Goal: Find contact information: Obtain details needed to contact an individual or organization

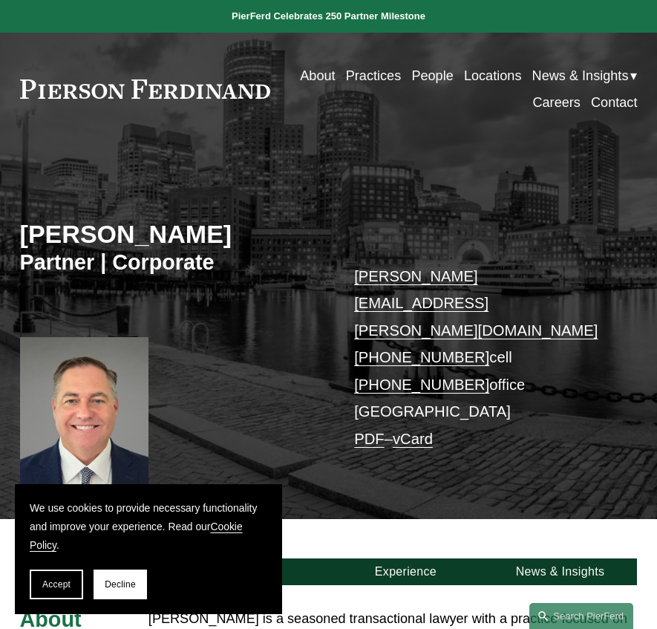
click at [466, 70] on link "Locations" at bounding box center [493, 75] width 58 height 27
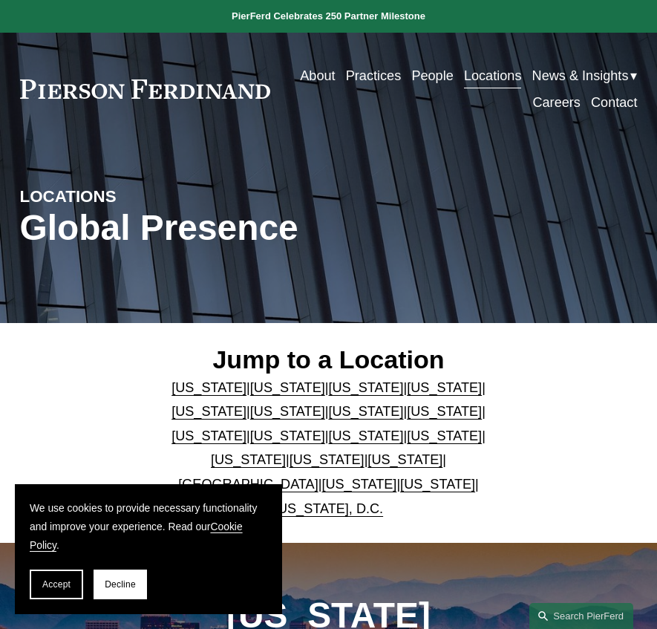
click at [407, 413] on link "[US_STATE]" at bounding box center [444, 411] width 75 height 15
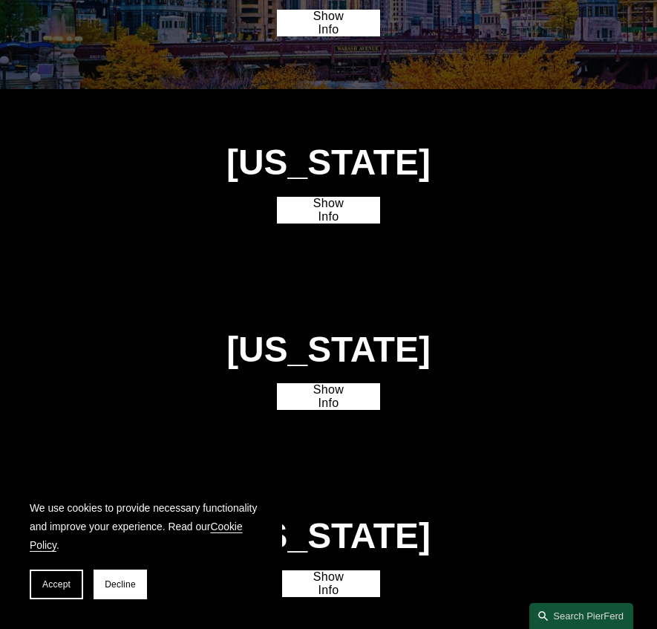
scroll to position [1874, 0]
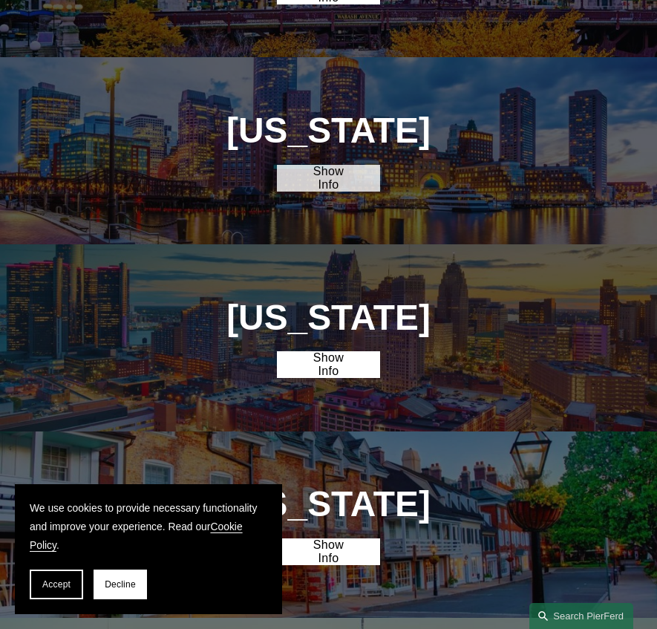
click at [351, 174] on link "Show Info" at bounding box center [328, 178] width 103 height 27
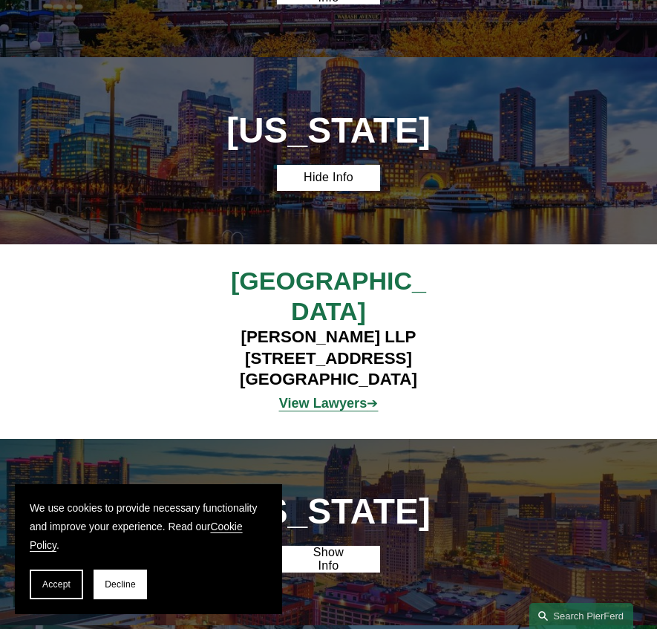
click at [339, 396] on strong "View Lawyers" at bounding box center [323, 403] width 88 height 15
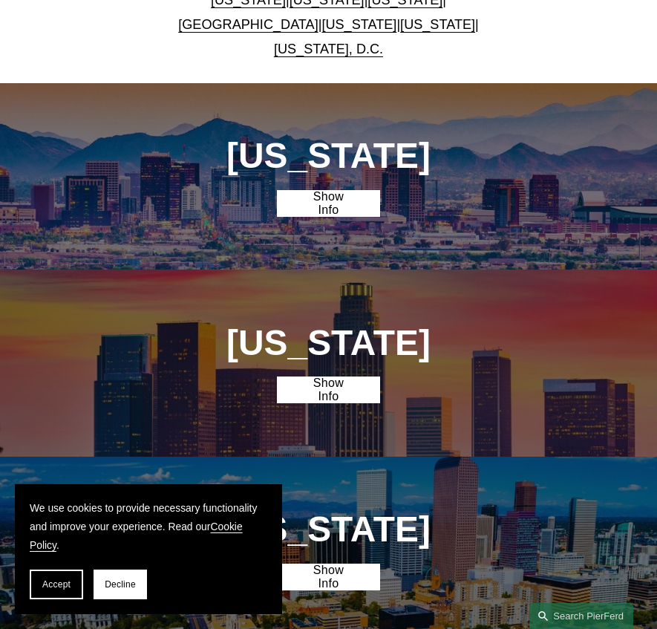
scroll to position [297, 0]
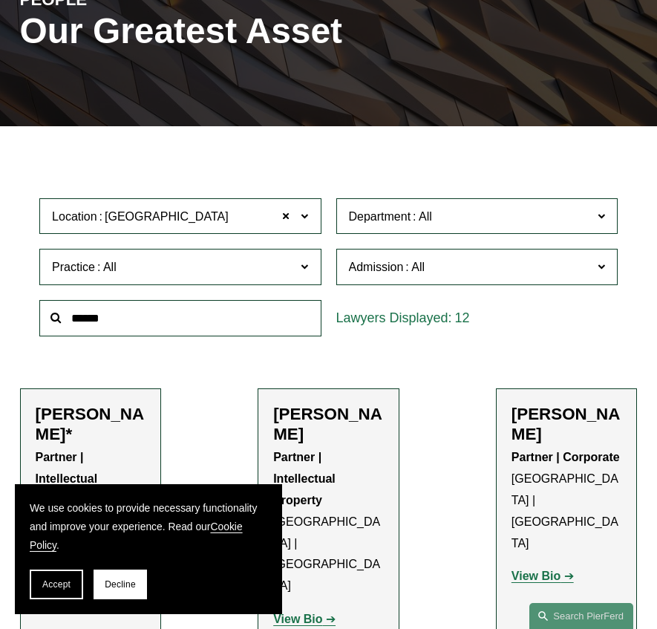
scroll to position [371, 0]
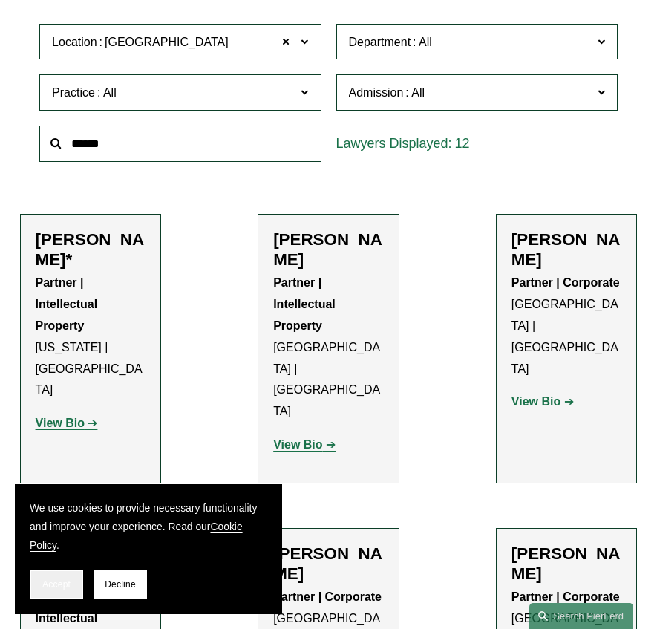
click at [59, 588] on span "Accept" at bounding box center [56, 584] width 28 height 10
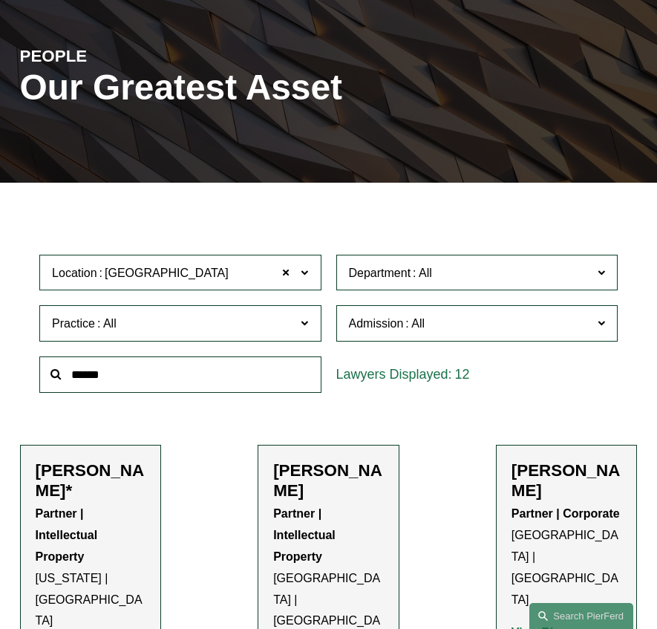
scroll to position [0, 0]
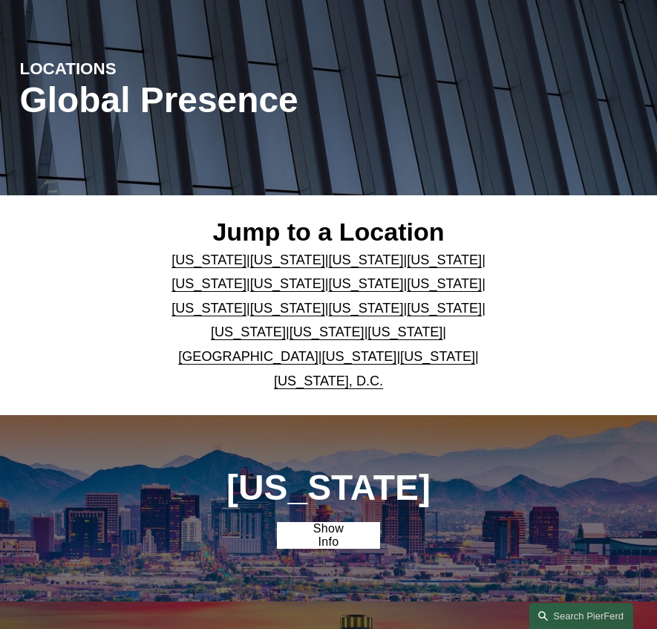
scroll to position [74, 0]
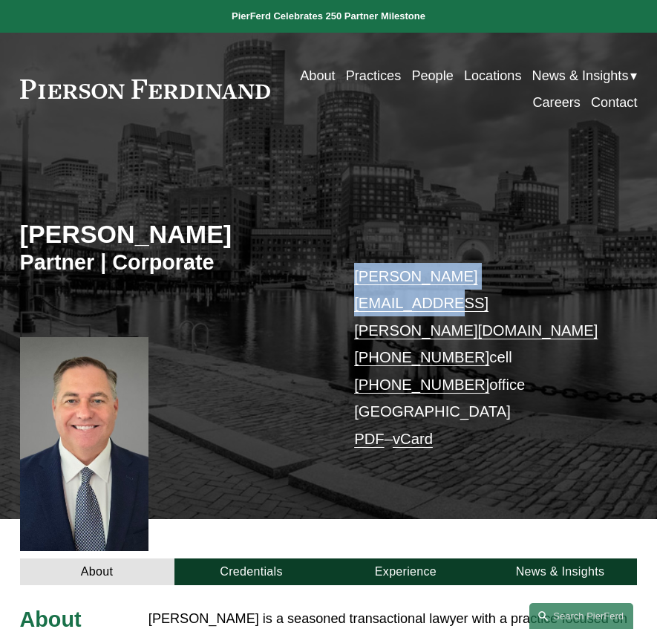
drag, startPoint x: 546, startPoint y: 275, endPoint x: 351, endPoint y: 267, distance: 194.7
click at [351, 267] on div "[PERSON_NAME] Partner | Corporate [PERSON_NAME][EMAIL_ADDRESS][PERSON_NAME][DOM…" at bounding box center [328, 342] width 657 height 353
copy link "[PERSON_NAME][EMAIL_ADDRESS][PERSON_NAME][DOMAIN_NAME]"
